Goal: Task Accomplishment & Management: Use online tool/utility

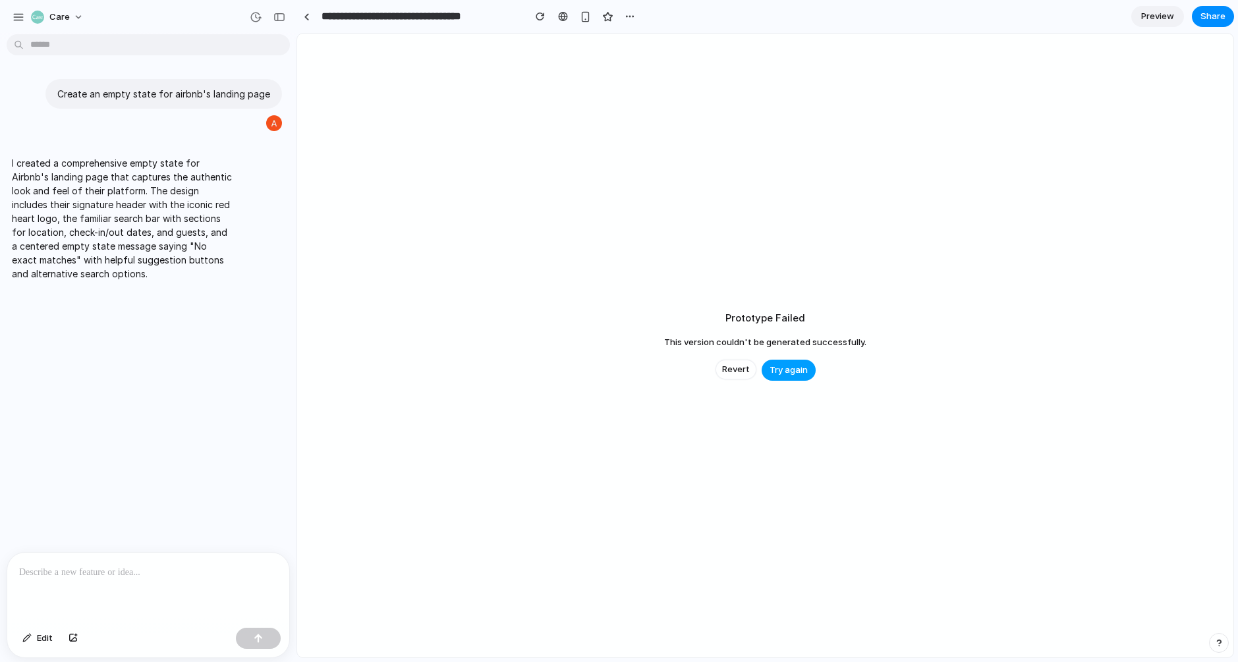
click at [789, 370] on span "Try again" at bounding box center [789, 370] width 38 height 13
click at [792, 367] on span "Try again" at bounding box center [789, 370] width 38 height 13
click at [796, 371] on span "Try again" at bounding box center [789, 370] width 38 height 13
click at [802, 365] on span "Try again" at bounding box center [789, 370] width 38 height 13
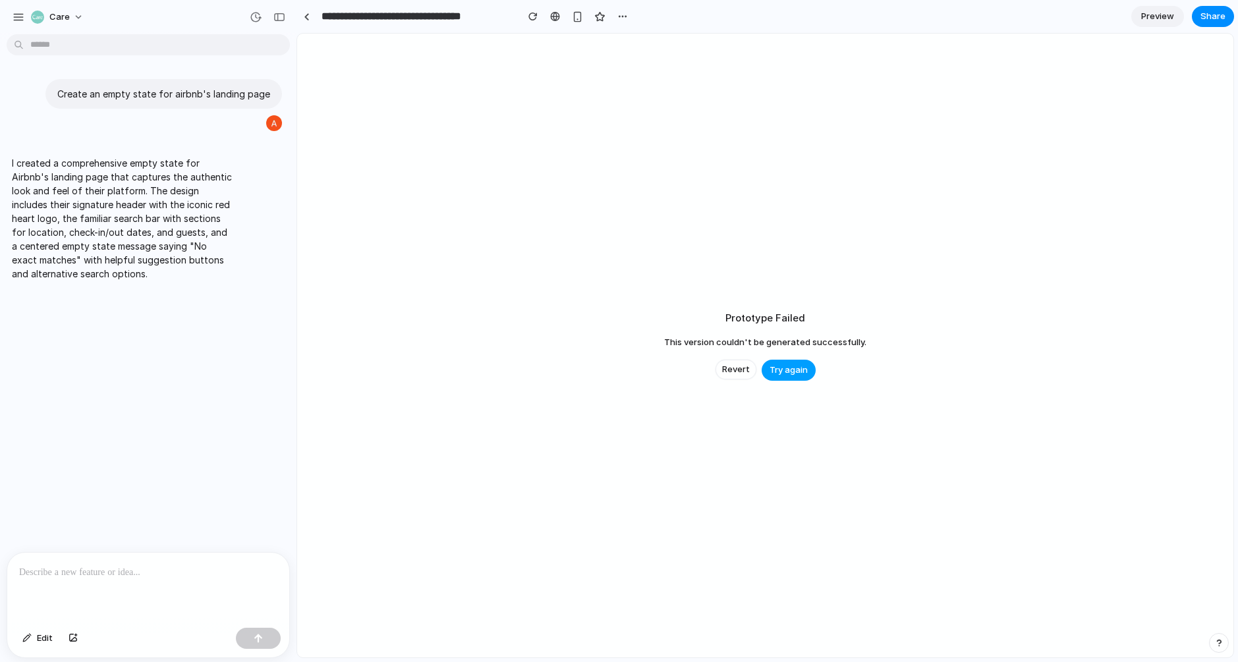
click at [802, 365] on span "Try again" at bounding box center [789, 370] width 38 height 13
click at [744, 375] on span "Revert" at bounding box center [736, 369] width 28 height 13
click at [738, 366] on span "Revert" at bounding box center [736, 369] width 28 height 13
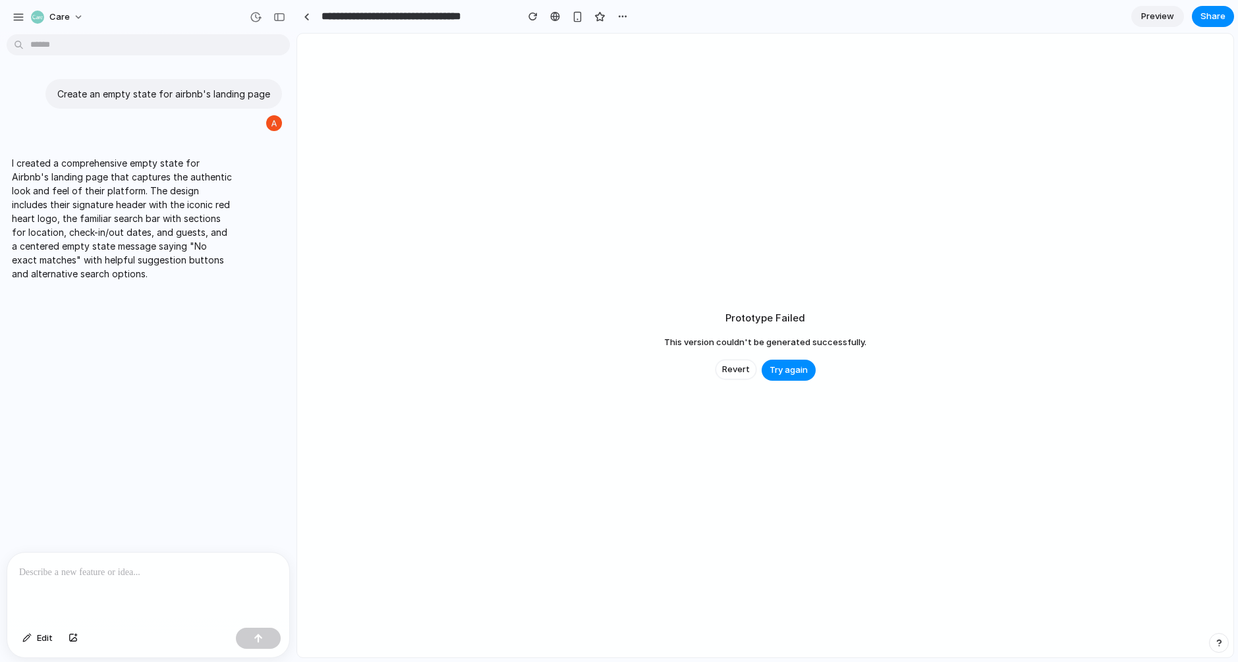
click at [738, 366] on span "Revert" at bounding box center [736, 369] width 28 height 13
click at [576, 20] on div "button" at bounding box center [577, 16] width 11 height 11
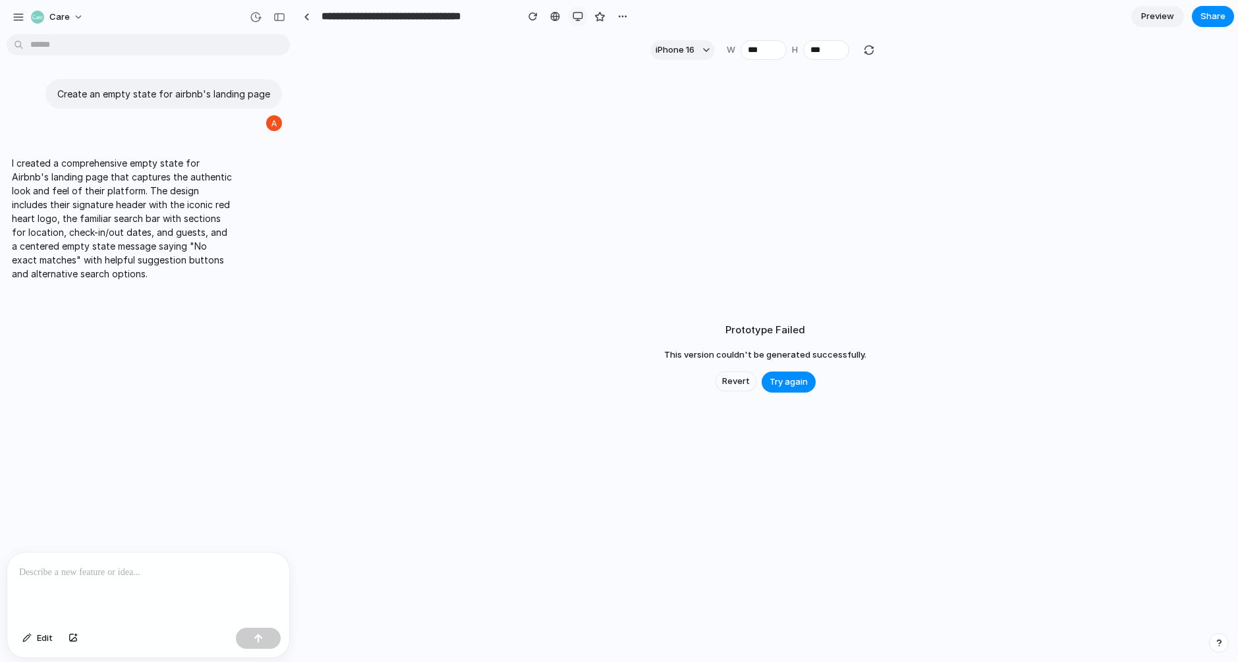
click at [584, 18] on button "button" at bounding box center [578, 17] width 20 height 20
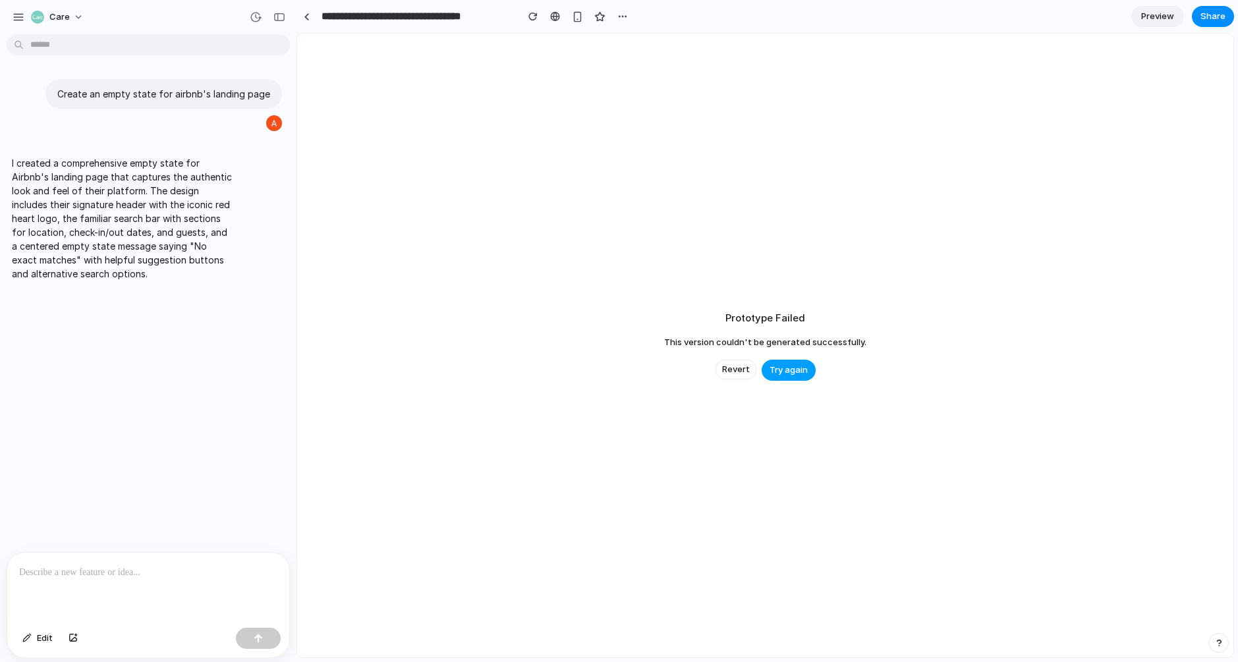
click at [795, 368] on span "Try again" at bounding box center [789, 370] width 38 height 13
click at [1162, 14] on span "Preview" at bounding box center [1157, 16] width 33 height 13
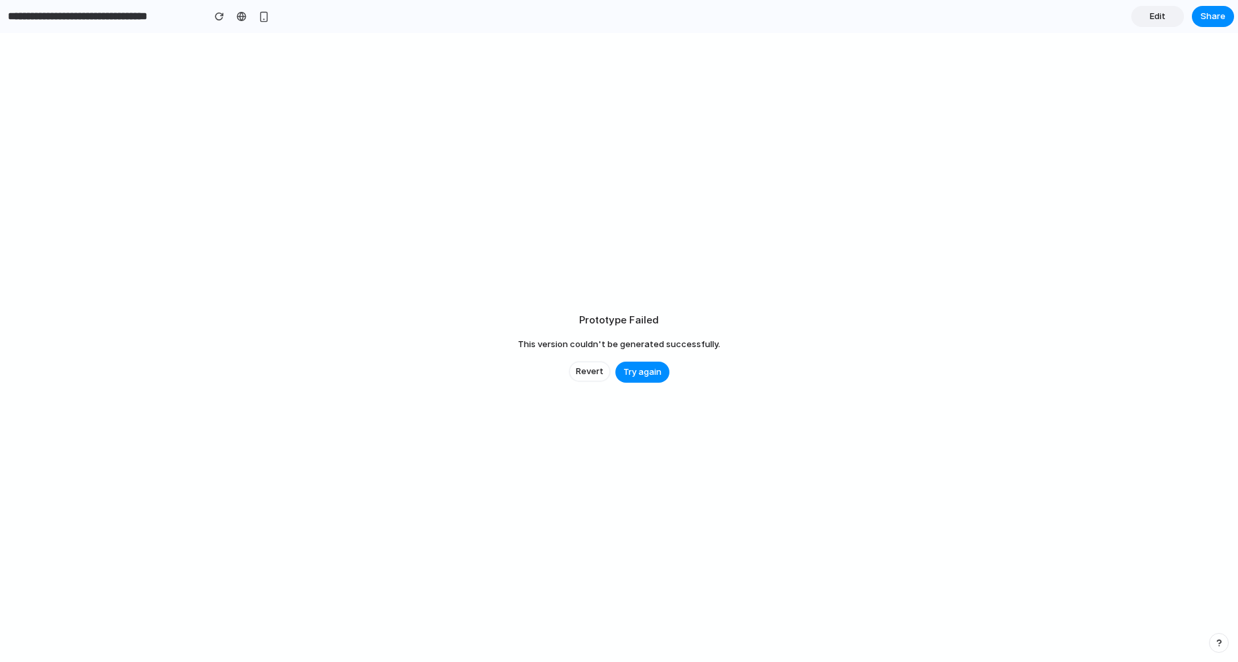
click at [1160, 20] on span "Edit" at bounding box center [1158, 16] width 16 height 13
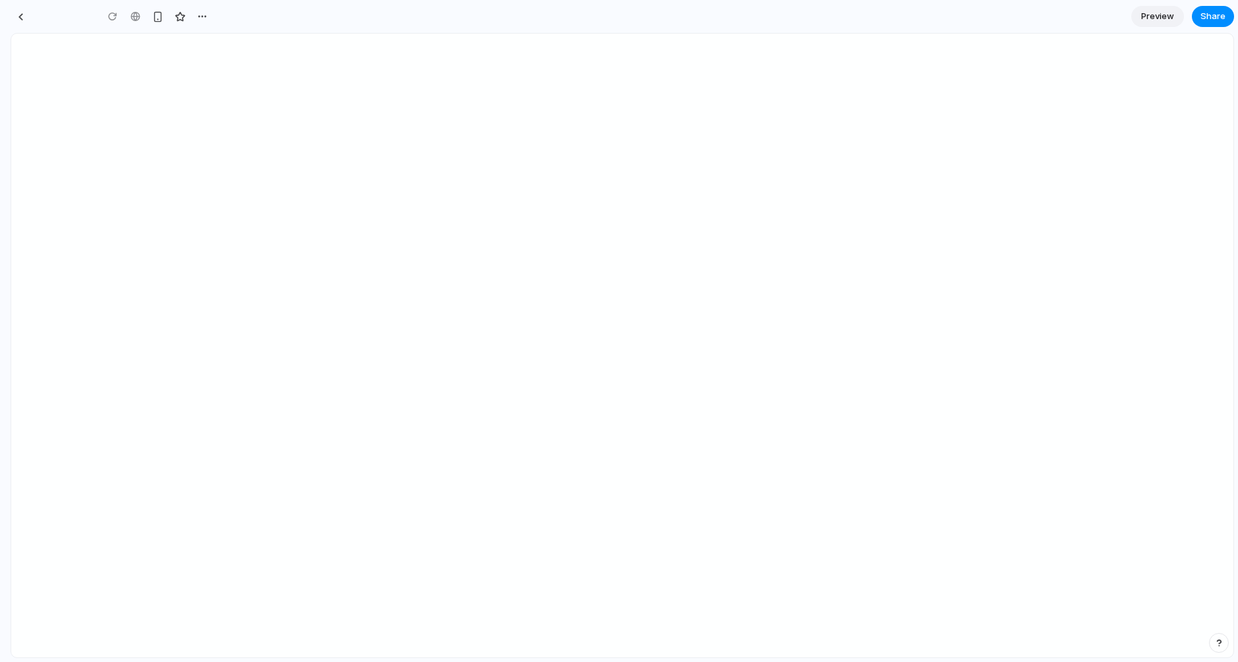
type input "**********"
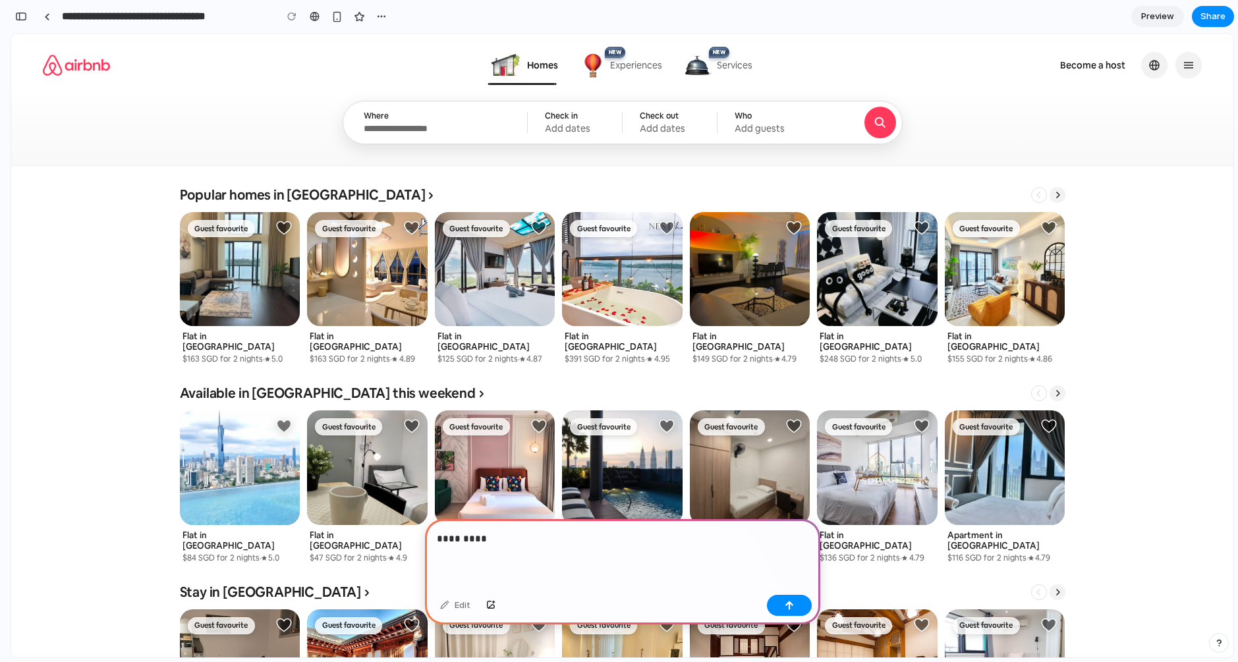
click at [420, 115] on div "Where" at bounding box center [434, 117] width 141 height 12
click at [590, 117] on div "Check in" at bounding box center [575, 117] width 60 height 12
click at [1152, 74] on span "Choose a language and currency" at bounding box center [1154, 65] width 26 height 26
click at [605, 545] on p "*********" at bounding box center [623, 539] width 372 height 16
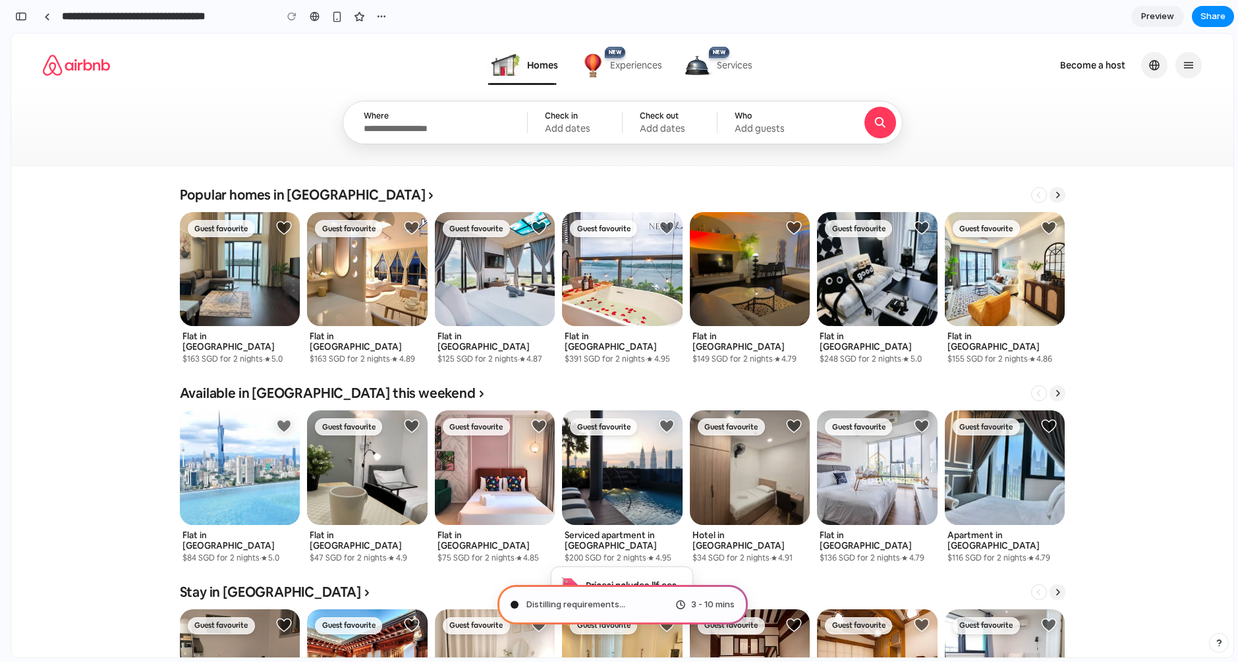
click at [578, 594] on div "Distilling requirements ... 3 - 10 mins" at bounding box center [622, 605] width 250 height 40
click at [694, 599] on span "3 - 10 mins" at bounding box center [712, 604] width 43 height 13
type input "**********"
